Goal: Find specific page/section: Find specific page/section

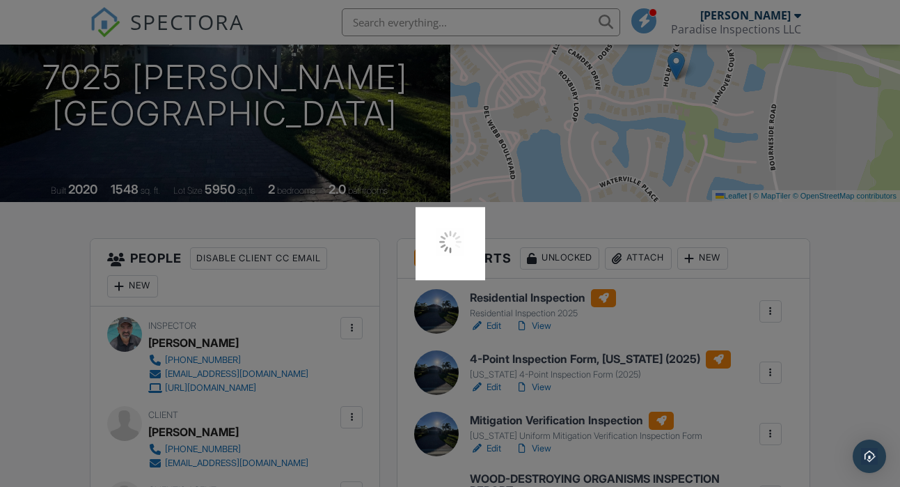
scroll to position [228, 0]
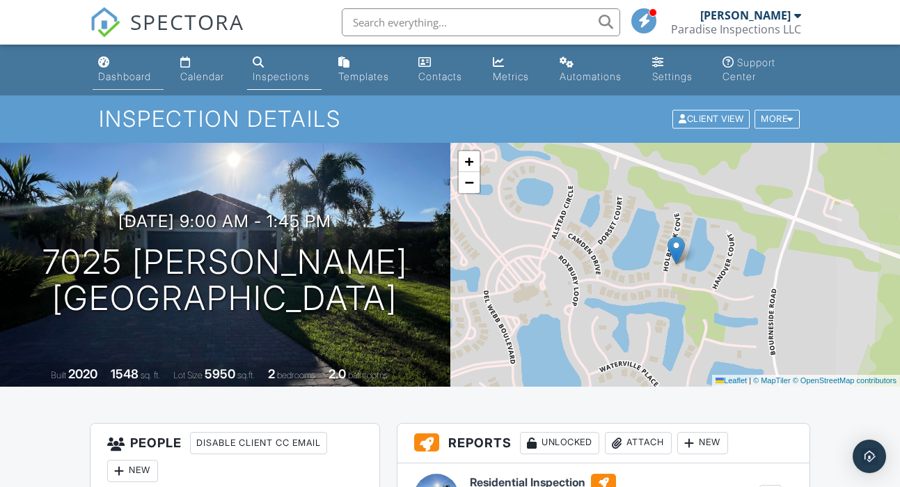
click at [113, 61] on link "Dashboard" at bounding box center [128, 70] width 71 height 40
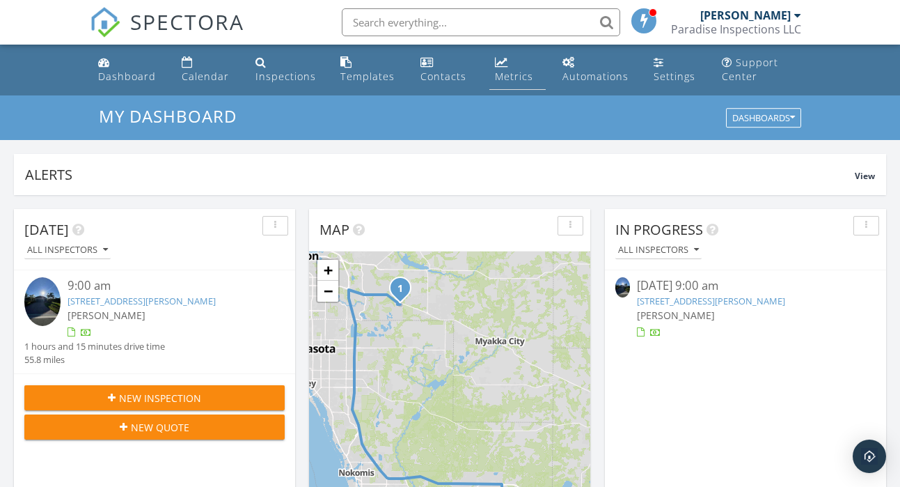
click at [503, 75] on div "Metrics" at bounding box center [514, 76] width 38 height 13
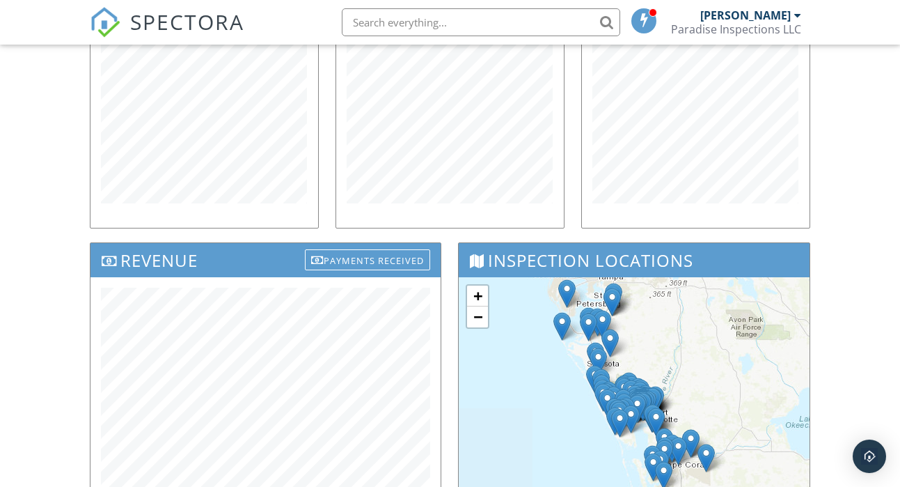
scroll to position [468, 0]
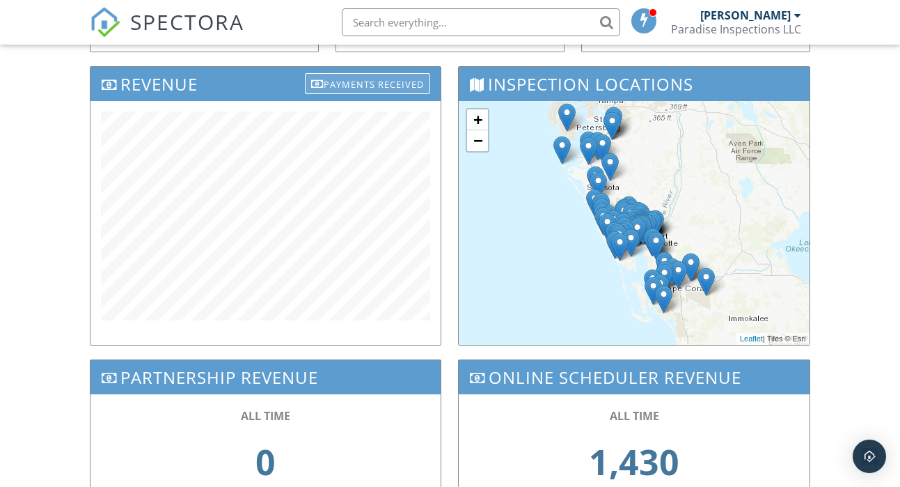
click at [363, 85] on div "Payments Received" at bounding box center [367, 83] width 125 height 21
